Goal: Information Seeking & Learning: Learn about a topic

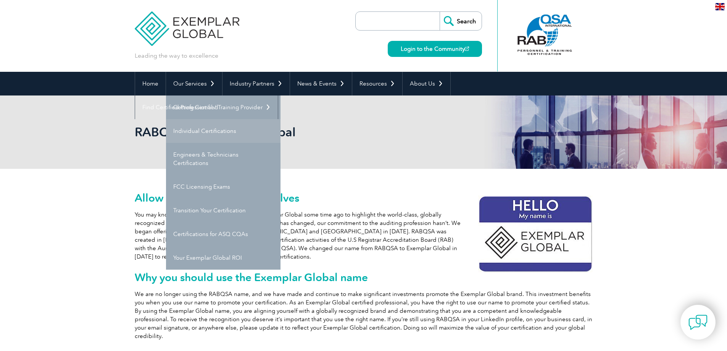
click at [194, 139] on link "Individual Certifications" at bounding box center [223, 131] width 115 height 24
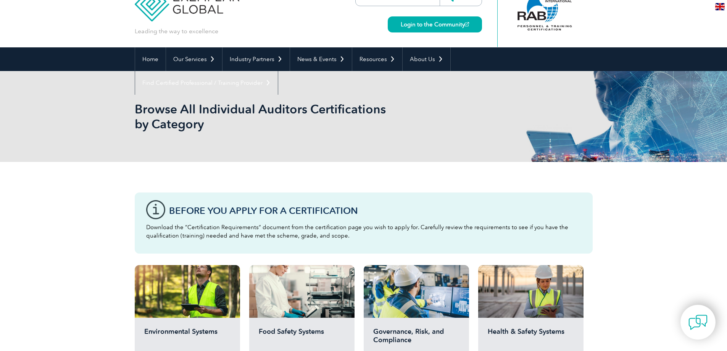
scroll to position [38, 0]
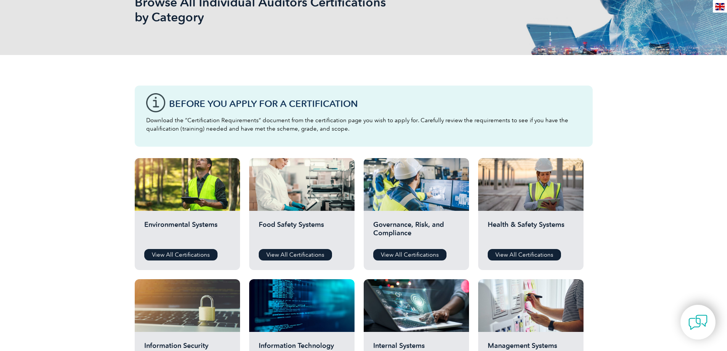
scroll to position [153, 0]
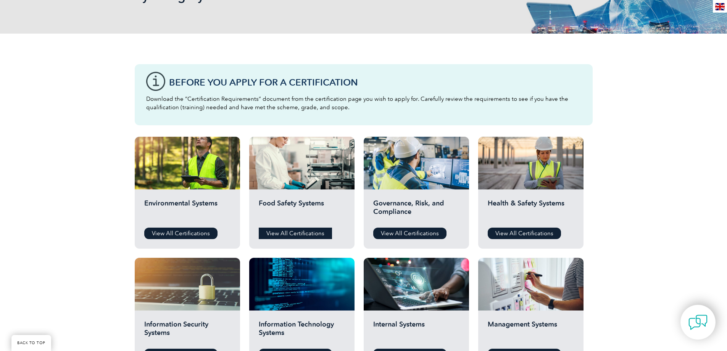
click at [301, 229] on link "View All Certifications" at bounding box center [295, 233] width 73 height 11
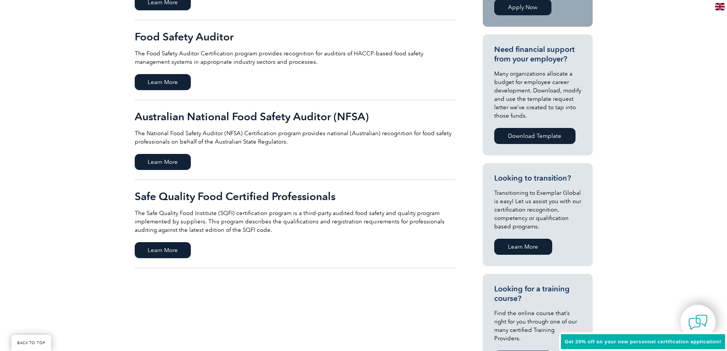
scroll to position [267, 0]
